Goal: Information Seeking & Learning: Learn about a topic

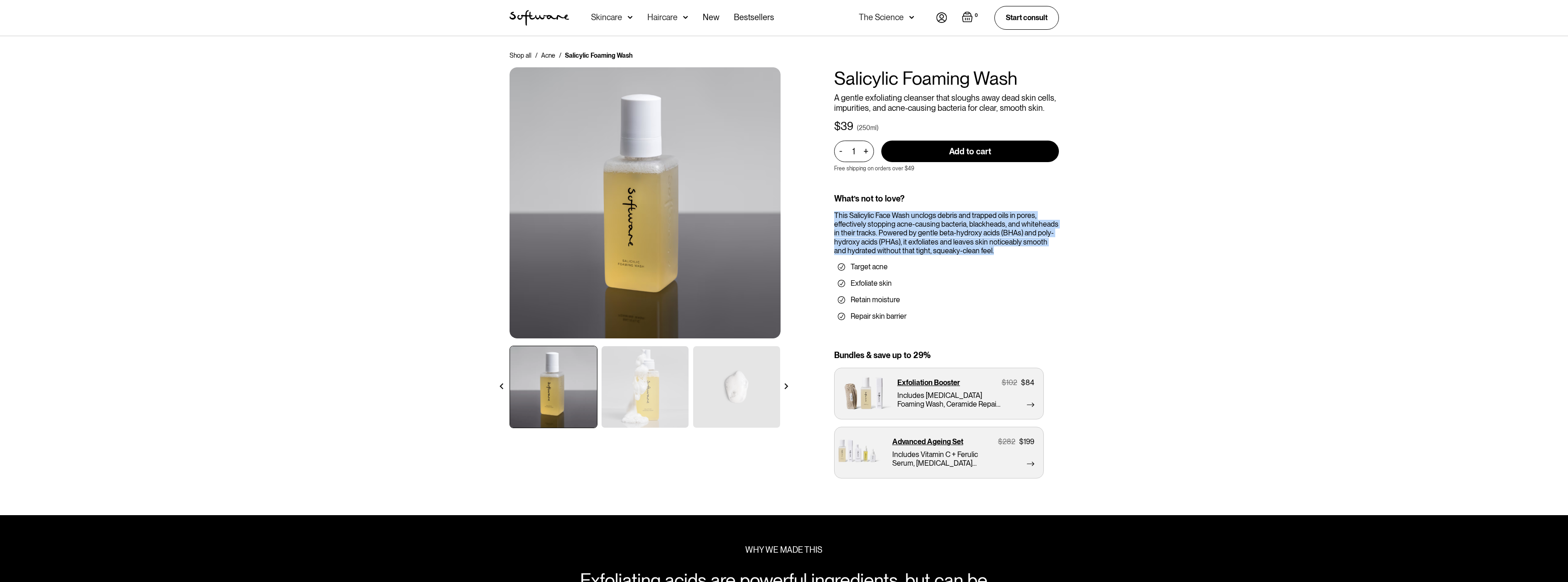
drag, startPoint x: 835, startPoint y: 214, endPoint x: 1006, endPoint y: 250, distance: 174.7
click at [1006, 250] on div "This Salicylic Face Wash unclogs debris and trapped oils in pores, effectively …" at bounding box center [946, 233] width 225 height 44
copy div "This Salicylic Face Wash unclogs debris and trapped oils in pores, effectively …"
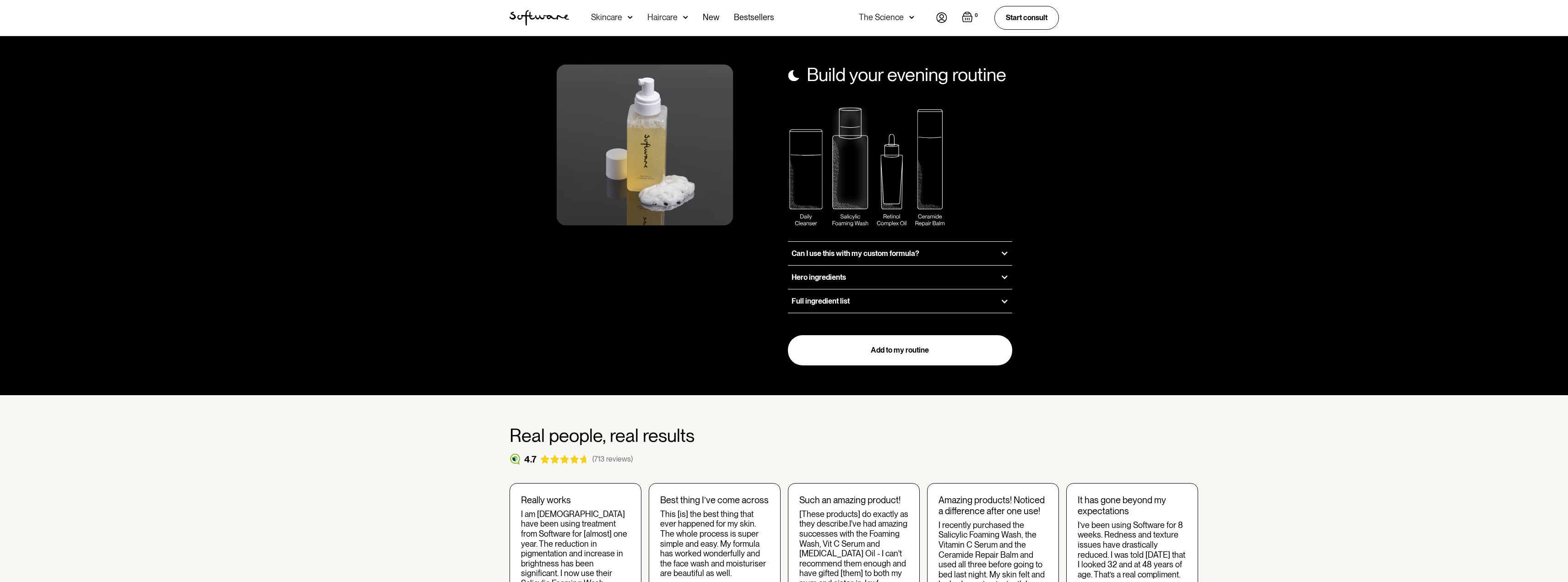
scroll to position [896, 0]
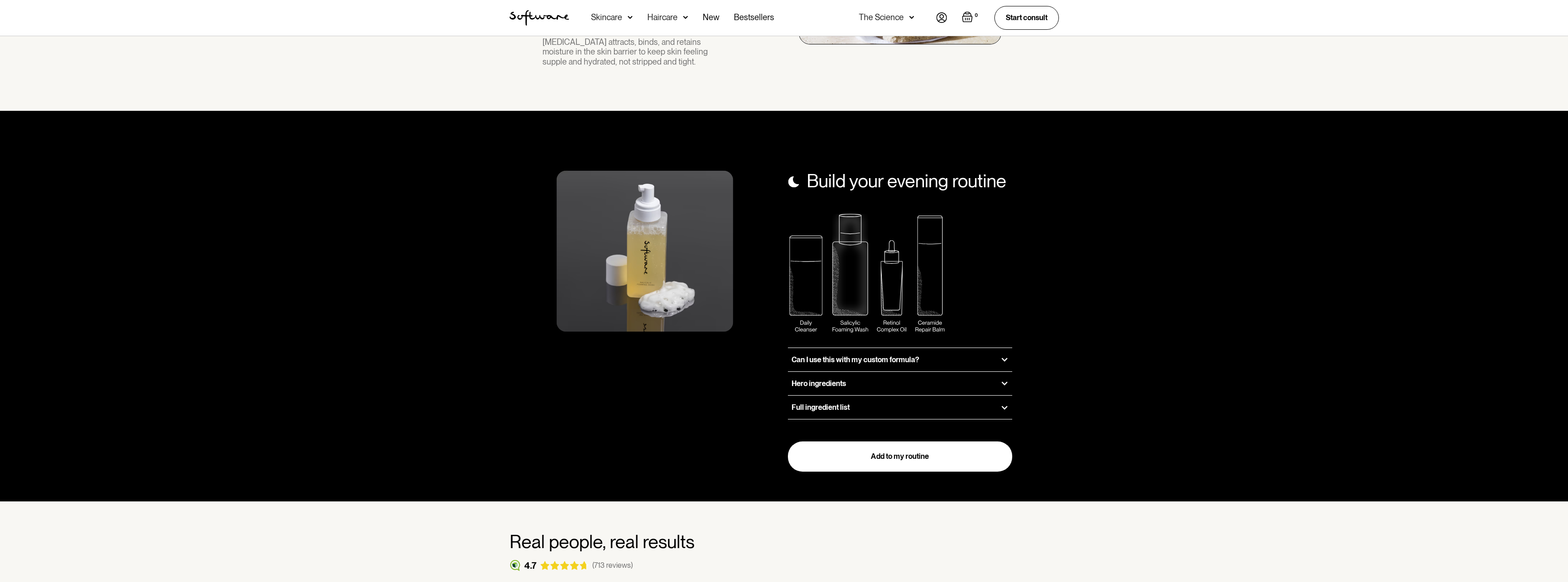
click at [936, 395] on div "Full ingredient list" at bounding box center [900, 406] width 225 height 23
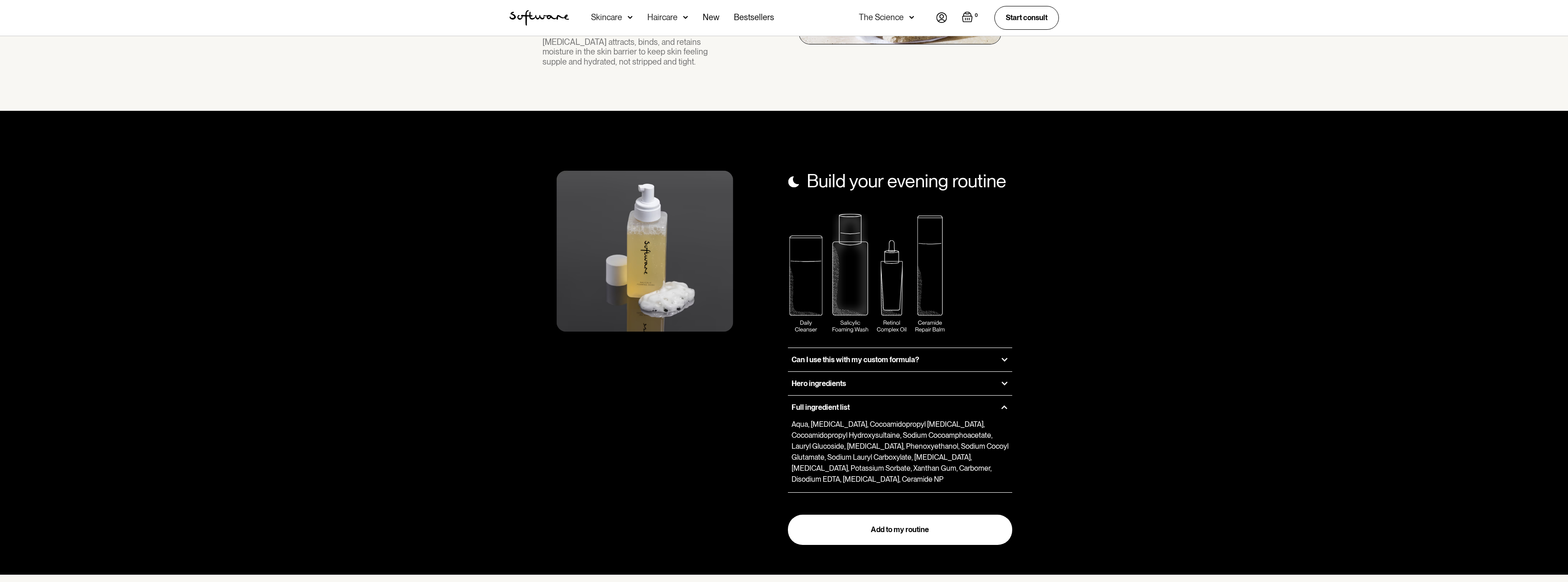
click at [999, 375] on div "Hero ingredients" at bounding box center [900, 383] width 225 height 23
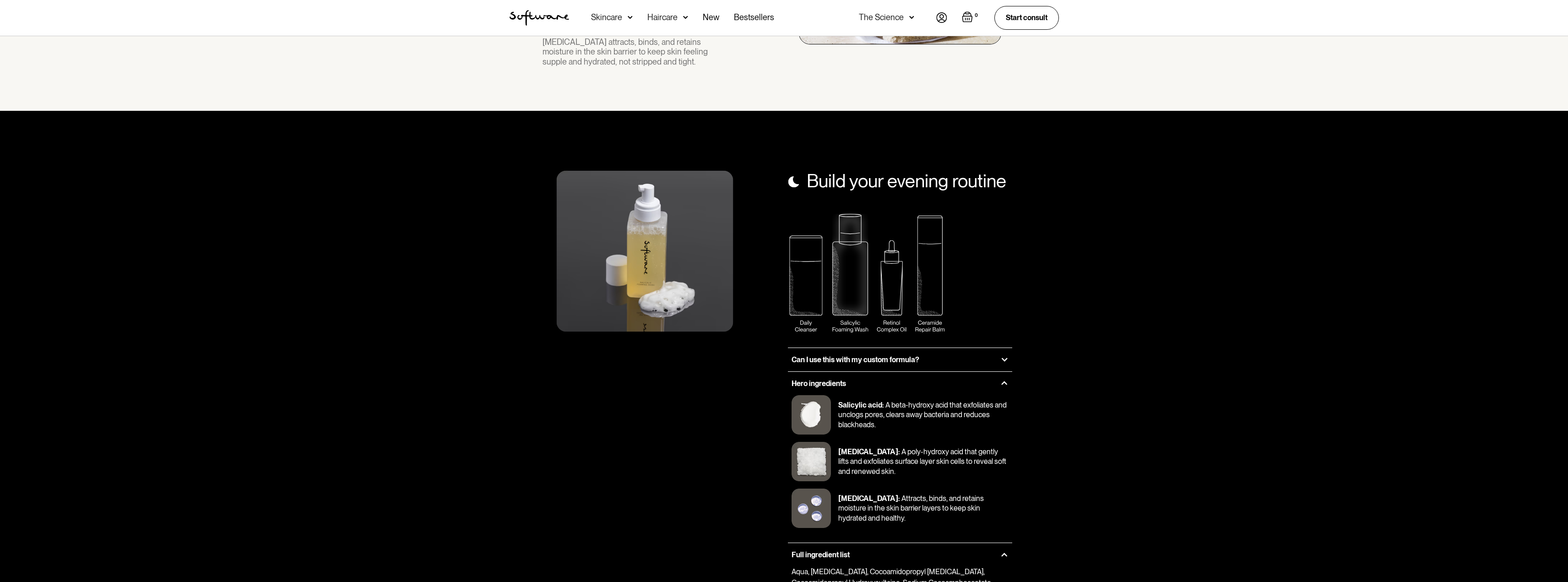
click at [999, 375] on div "Hero ingredients" at bounding box center [900, 383] width 225 height 23
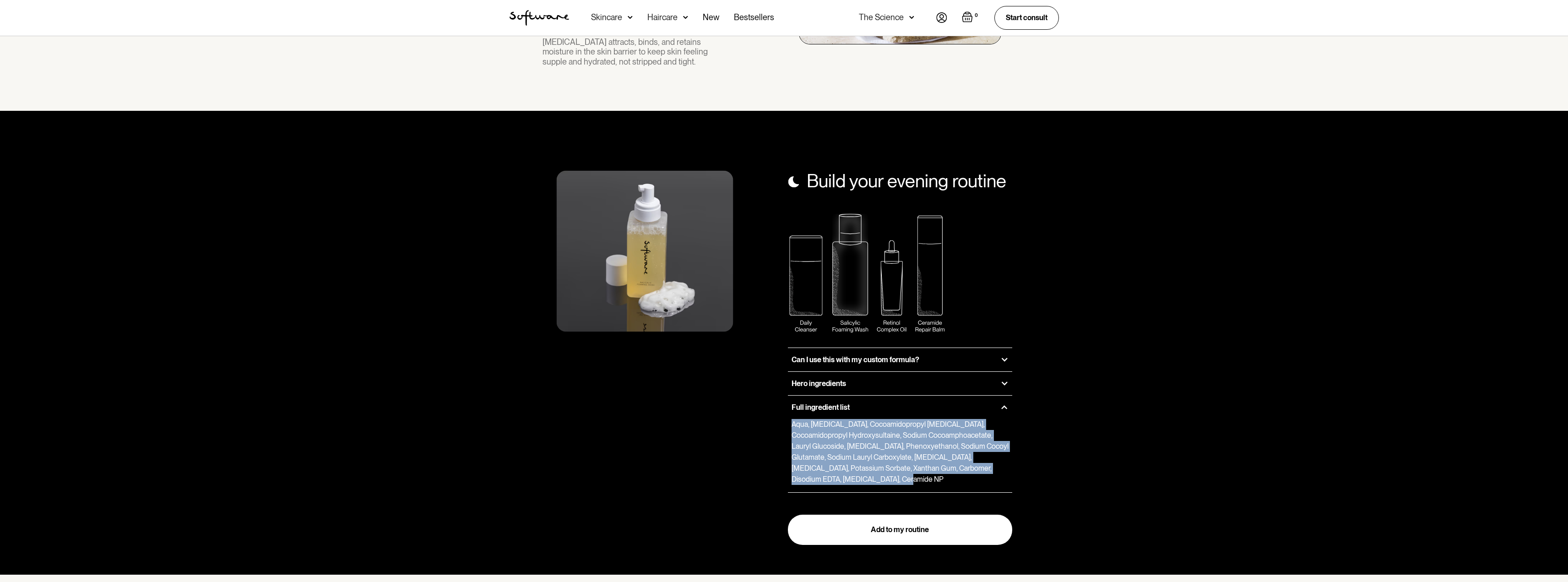
drag, startPoint x: 880, startPoint y: 467, endPoint x: 793, endPoint y: 416, distance: 100.8
click at [793, 419] on p "Aqua, Glycerin, Cocoamidopropyl Betaine, Cocoamidopropyl Hydroxysultaine, Sodiu…" at bounding box center [901, 452] width 218 height 66
copy p "Aqua, Glycerin, Cocoamidopropyl Betaine, Cocoamidopropyl Hydroxysultaine, Sodiu…"
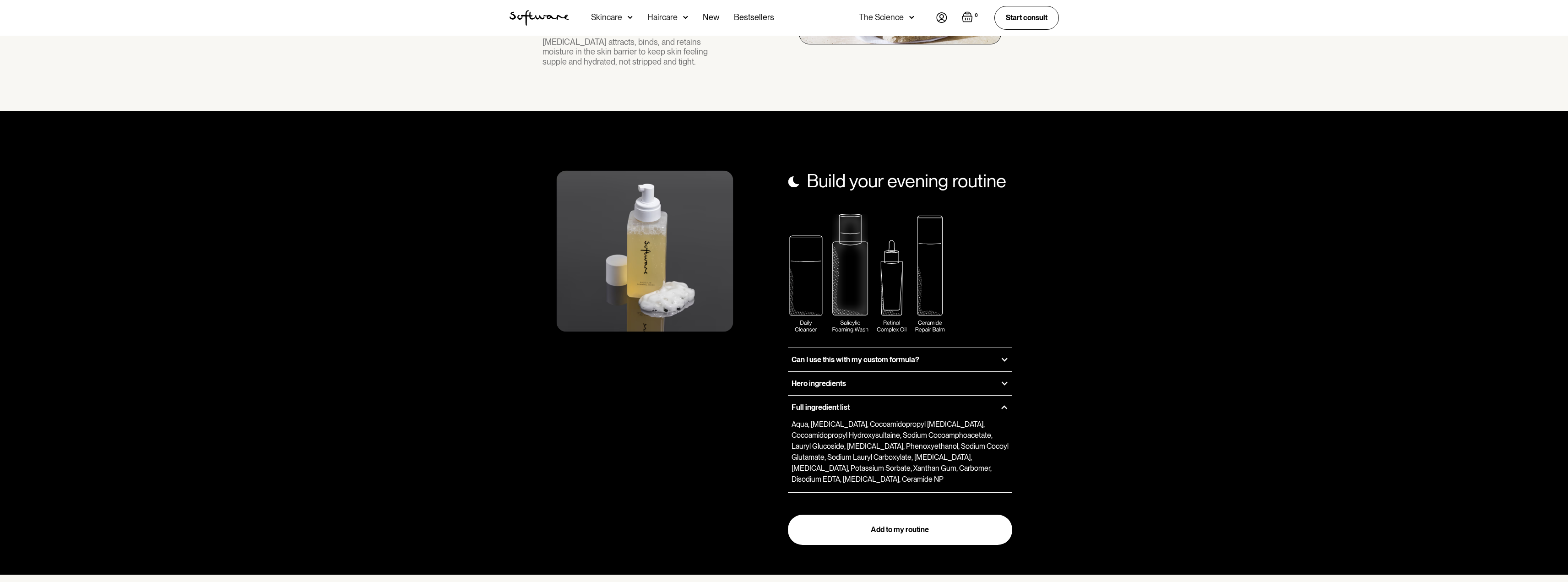
click at [1142, 389] on div "Build your evening routine Can I use this with my custom formula? Yes! The Sali…" at bounding box center [784, 343] width 1568 height 463
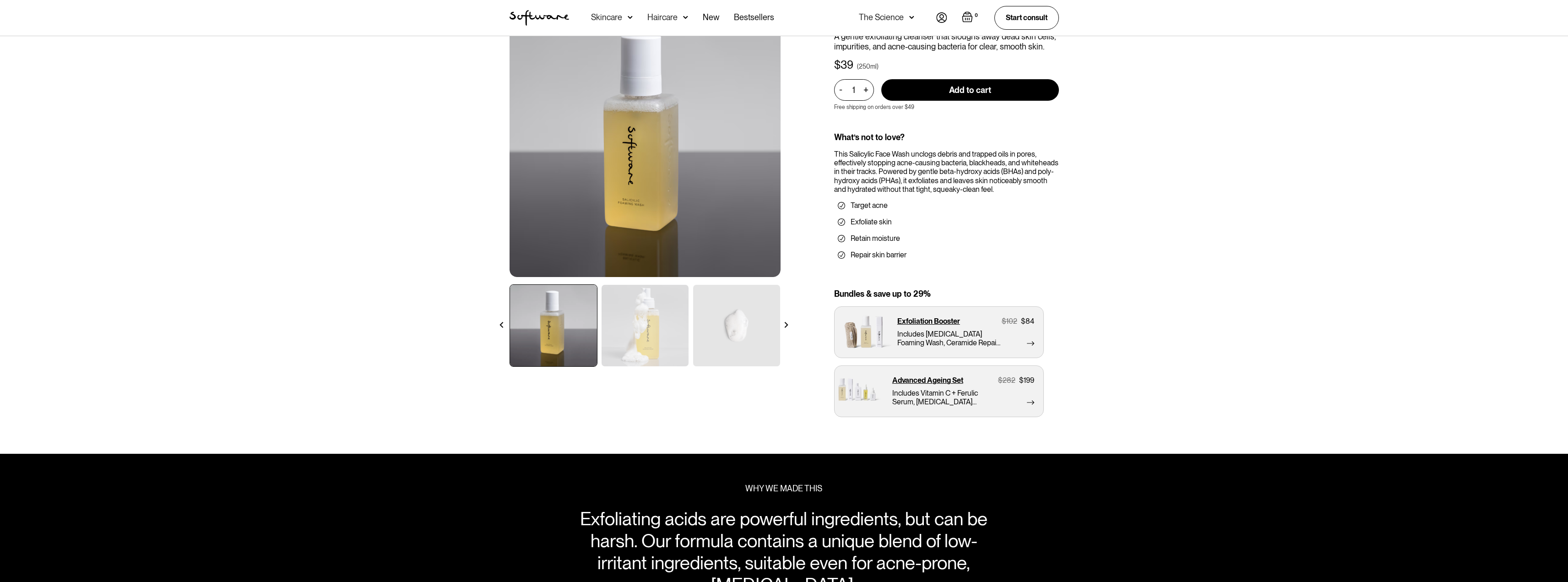
scroll to position [0, 0]
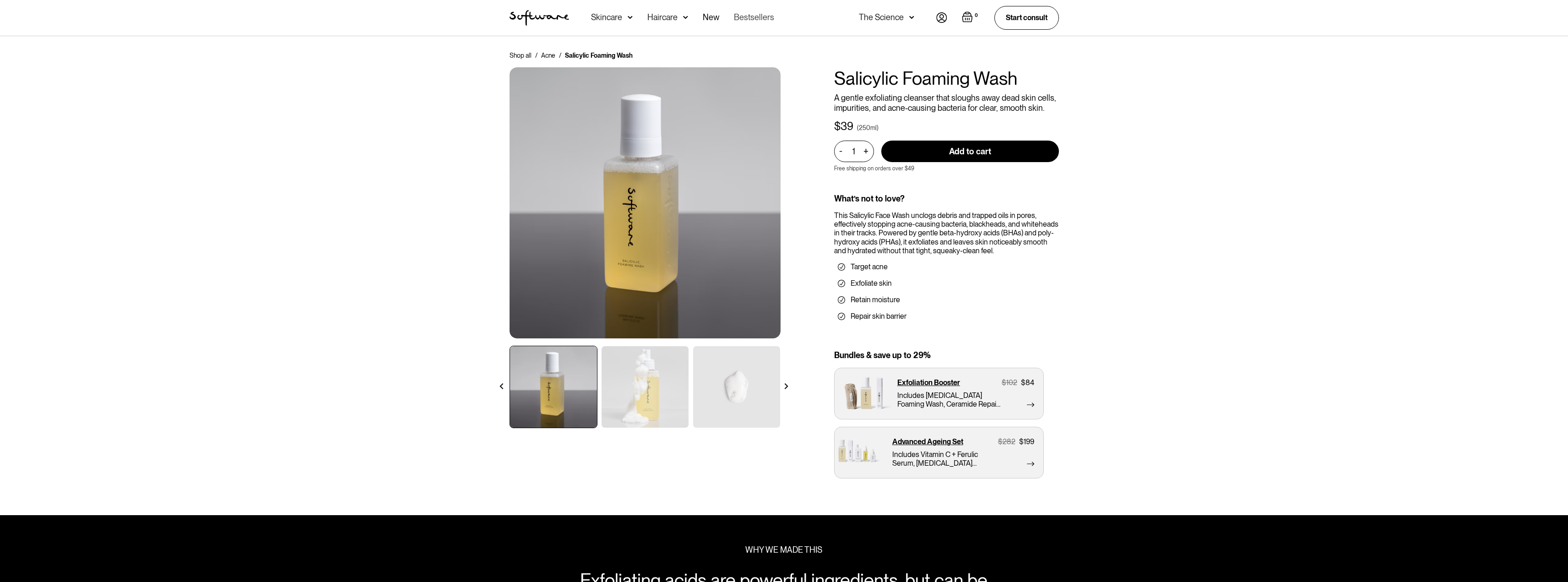
click at [745, 16] on link "Bestsellers" at bounding box center [754, 18] width 40 height 36
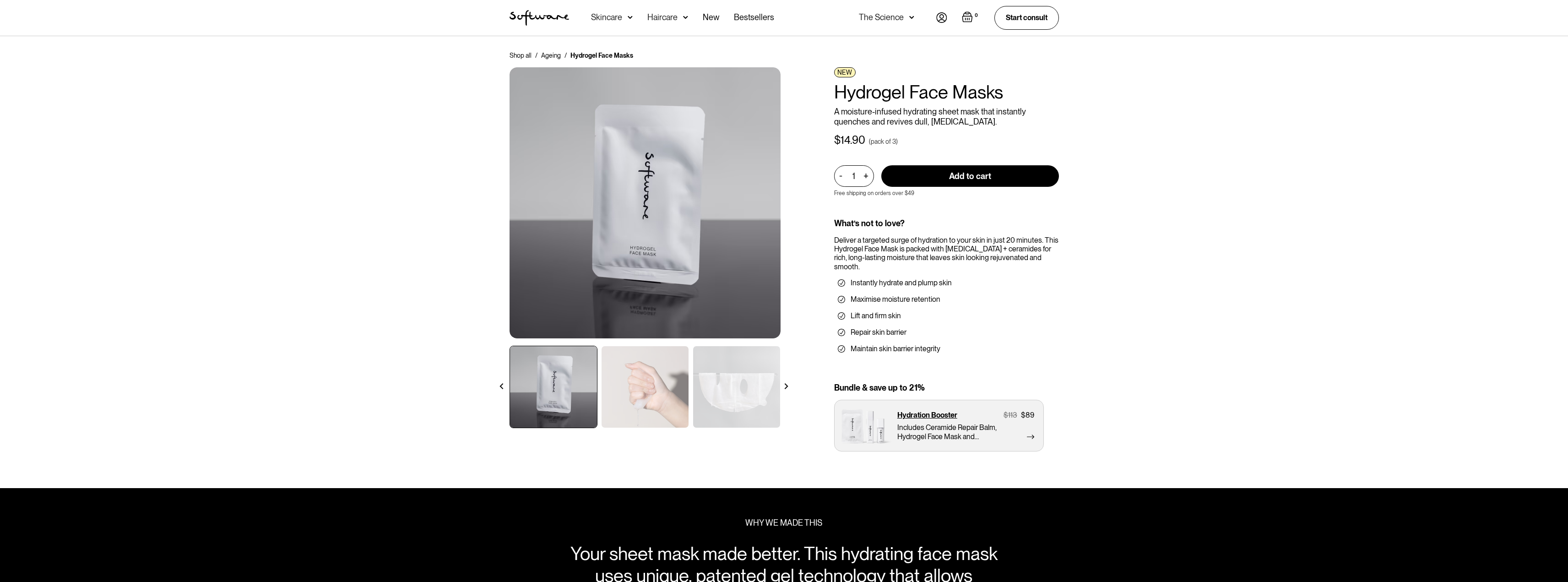
drag, startPoint x: 835, startPoint y: 240, endPoint x: 1064, endPoint y: 261, distance: 230.0
click at [1064, 261] on div "Shop all / Ageing / Hydrogel Face Masks NEW Hydrogel Face Masks A moisture-infu…" at bounding box center [785, 255] width 572 height 408
copy div "Deliver a targeted surge of hydration to your skin in just 20 minutes. This Hyd…"
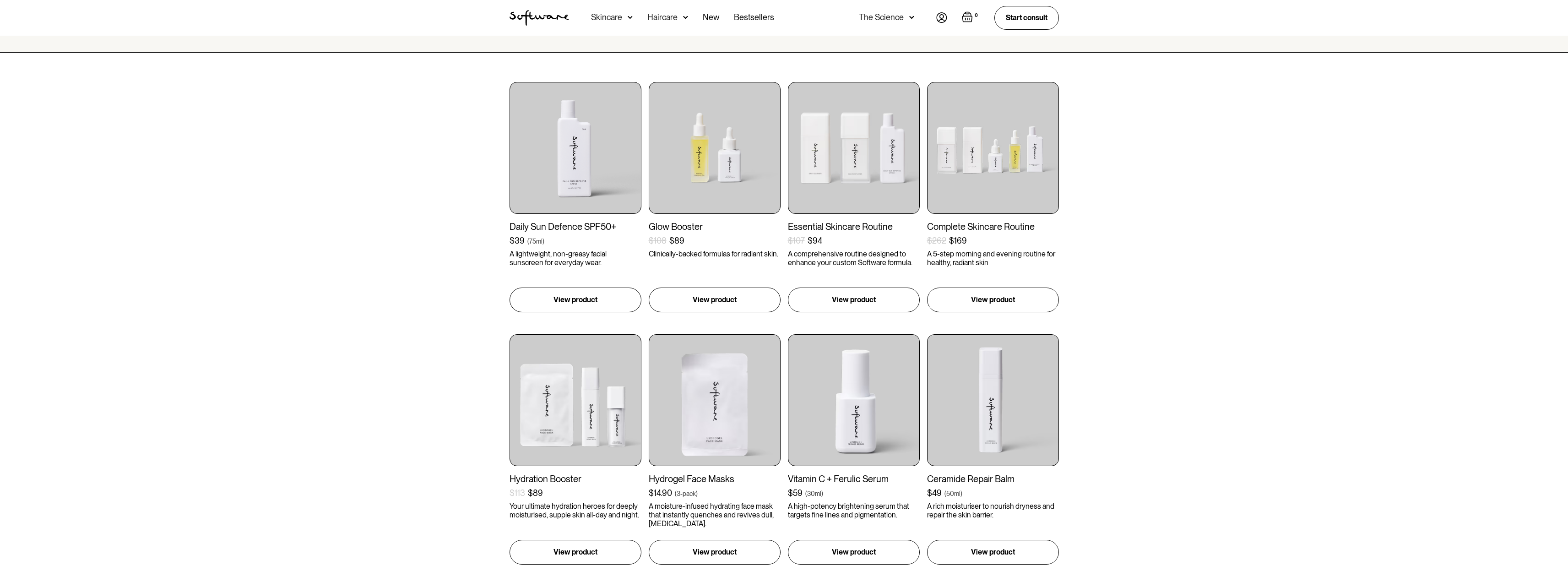
scroll to position [100, 0]
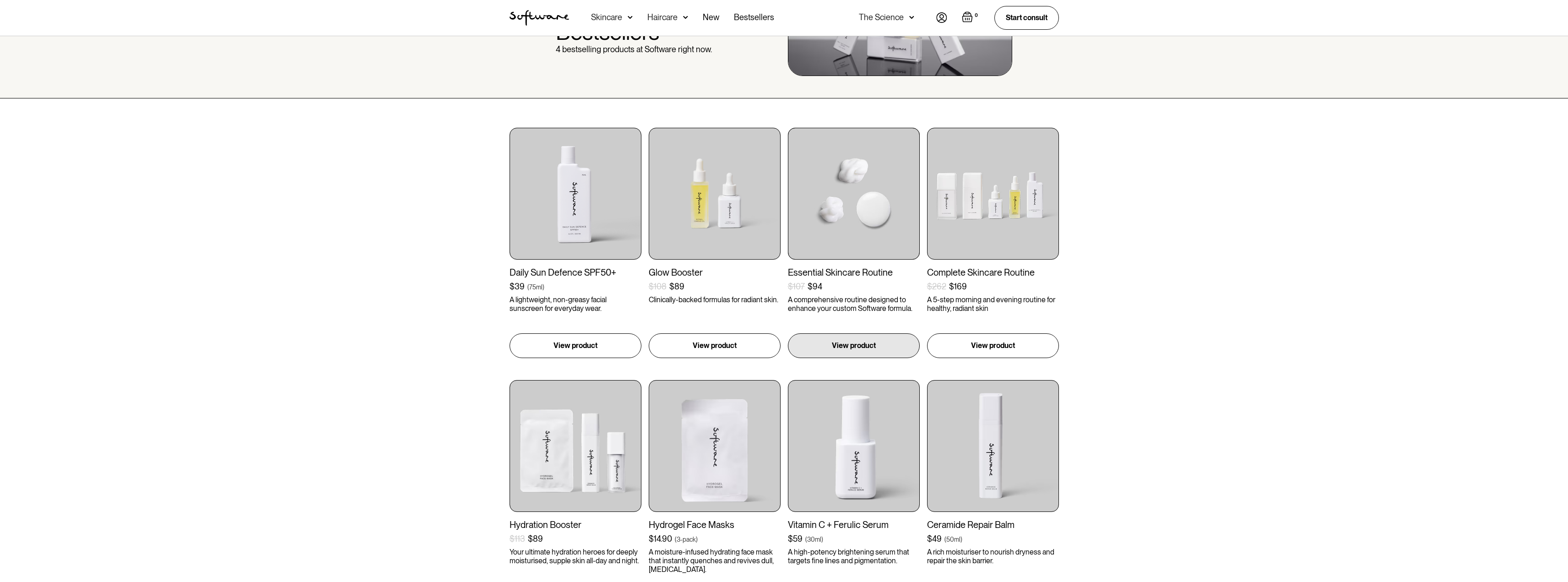
click at [853, 206] on img at bounding box center [854, 194] width 132 height 132
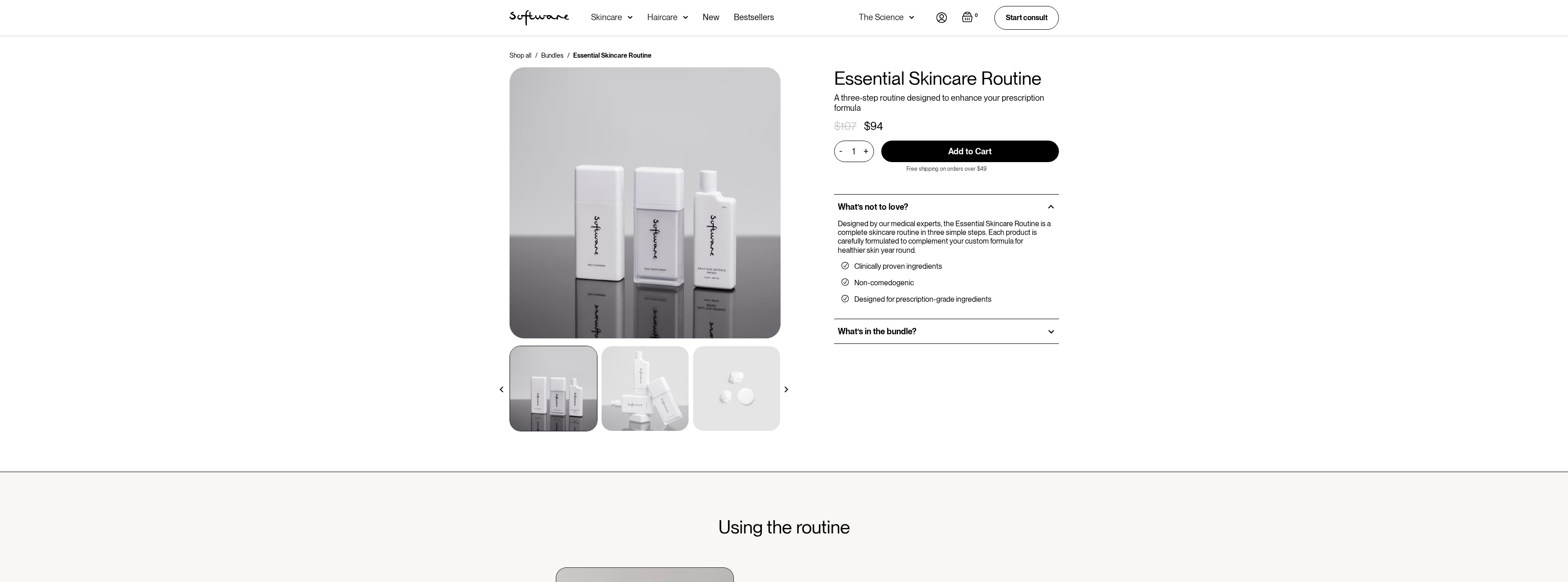
click at [956, 337] on div "What’s in the bundle?" at bounding box center [946, 331] width 225 height 24
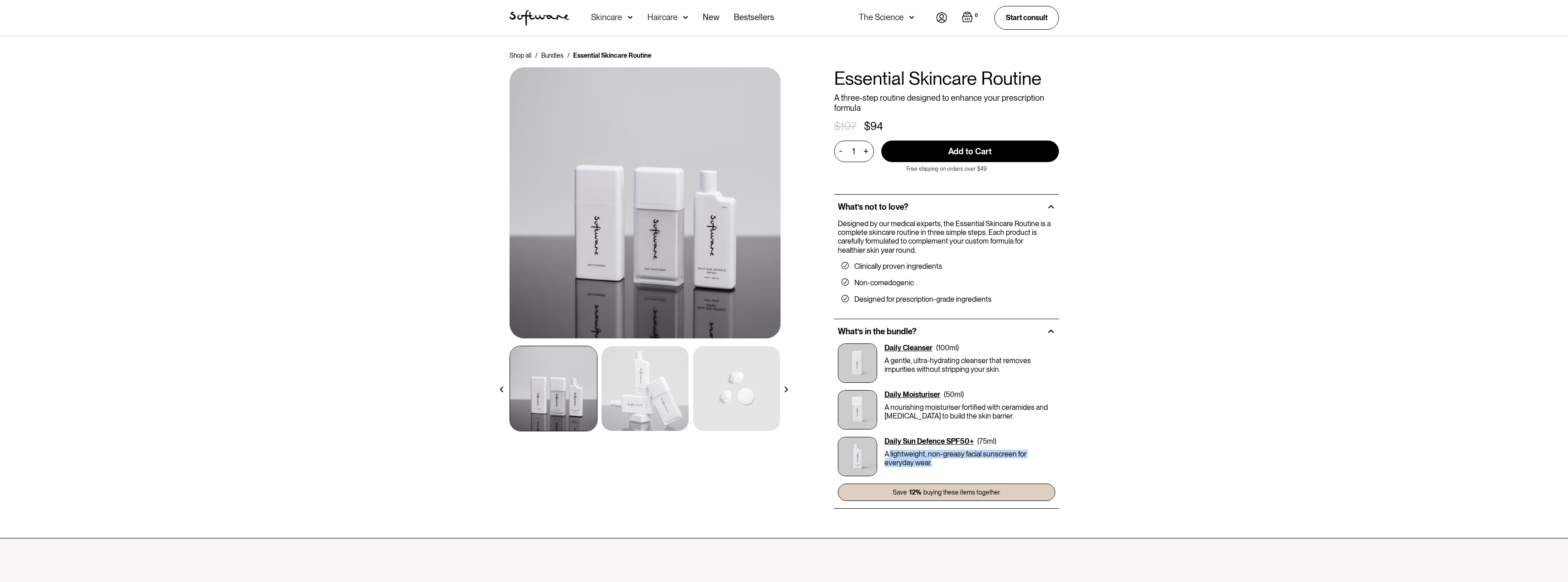
drag, startPoint x: 908, startPoint y: 462, endPoint x: 891, endPoint y: 439, distance: 28.6
click at [887, 457] on p "A lightweight, non-greasy facial sunscreen for everyday wear." at bounding box center [969, 458] width 171 height 17
drag, startPoint x: 998, startPoint y: 416, endPoint x: 882, endPoint y: 404, distance: 116.6
click at [882, 404] on div "Daily Moisturiser ( 50ml ) A nourishing moisturiser fortified with ceramides an…" at bounding box center [947, 410] width 218 height 40
copy p "A nourishing moisturiser fortified with ceramides and Vitamin E to build the sk…"
